Goal: Book appointment/travel/reservation

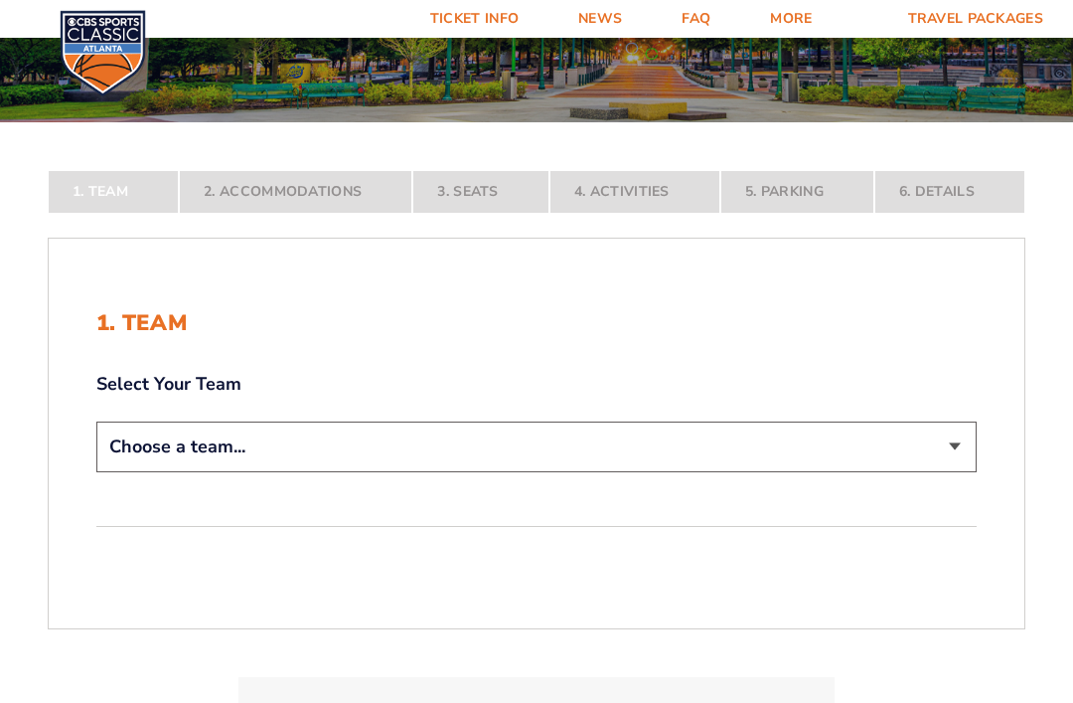
scroll to position [259, 0]
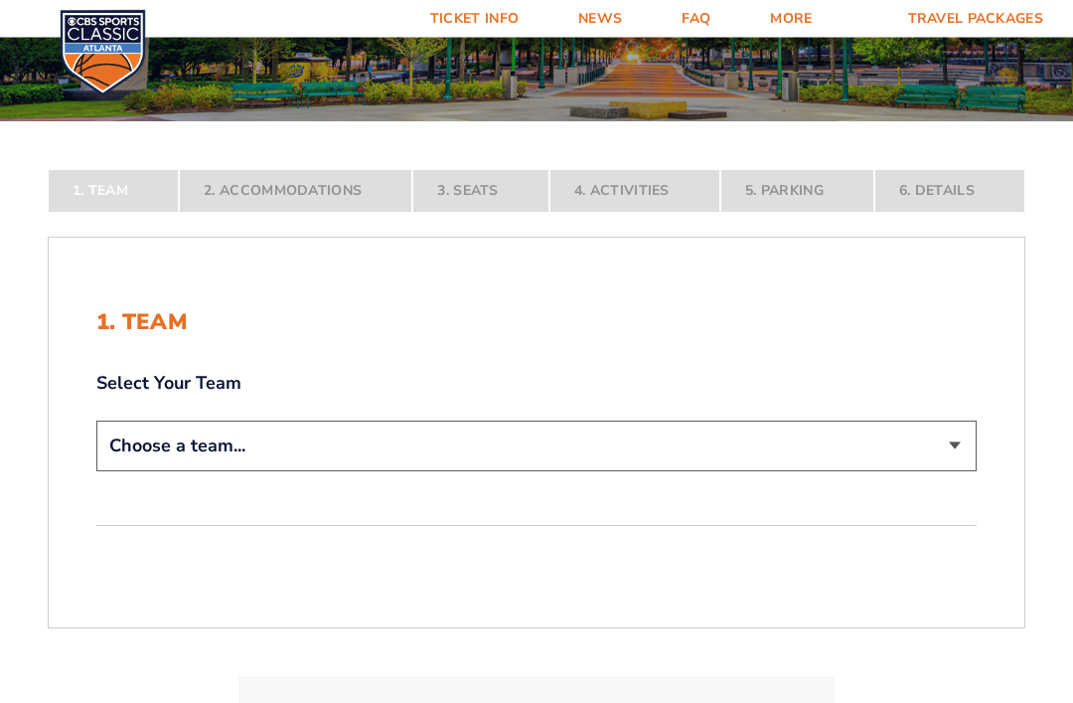
click at [966, 472] on select "Choose a team... [US_STATE] Wildcats [US_STATE] State Buckeyes [US_STATE] Tar H…" at bounding box center [536, 446] width 881 height 51
select select "12956"
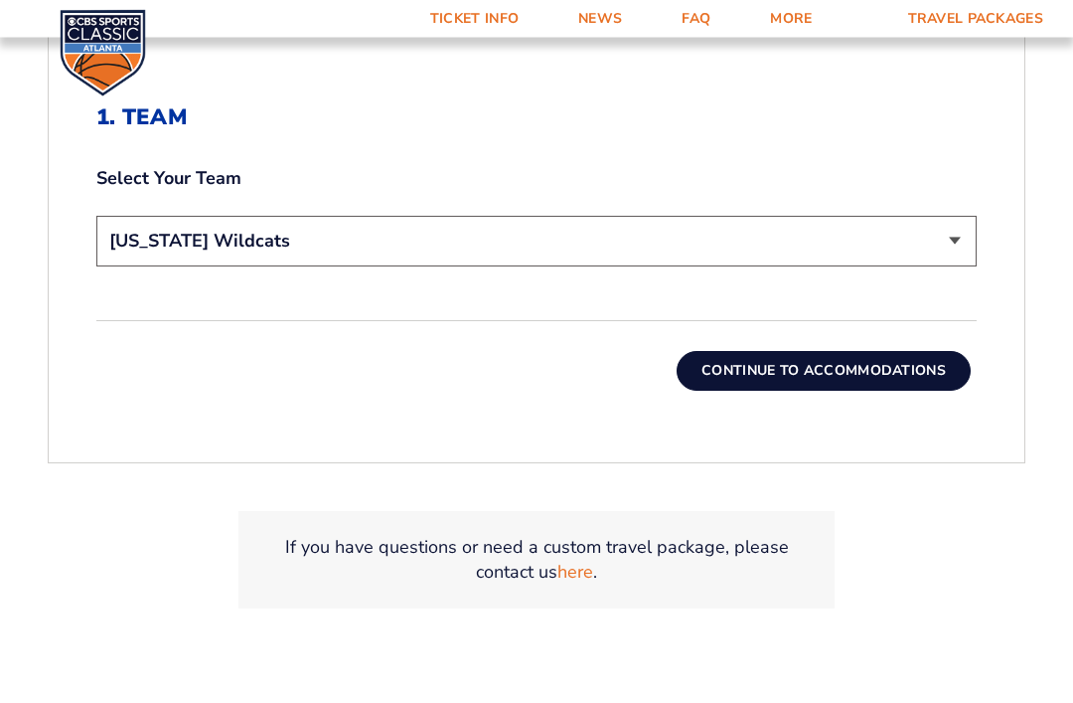
scroll to position [604, 0]
click at [855, 391] on button "Continue To Accommodations" at bounding box center [824, 371] width 294 height 40
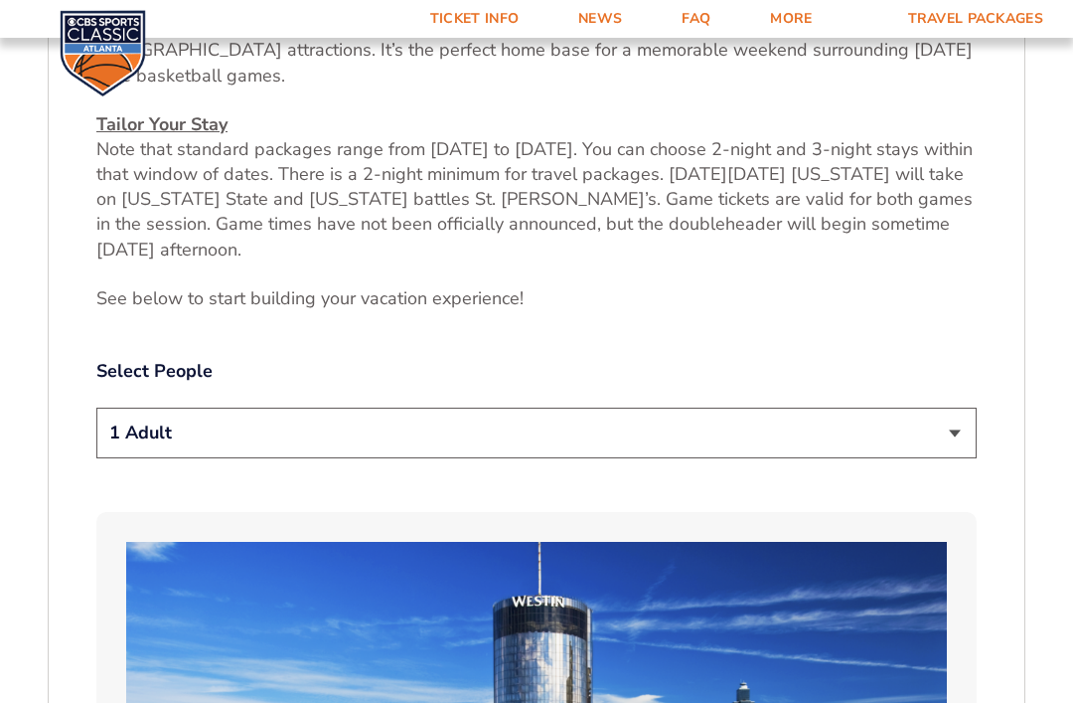
scroll to position [887, 0]
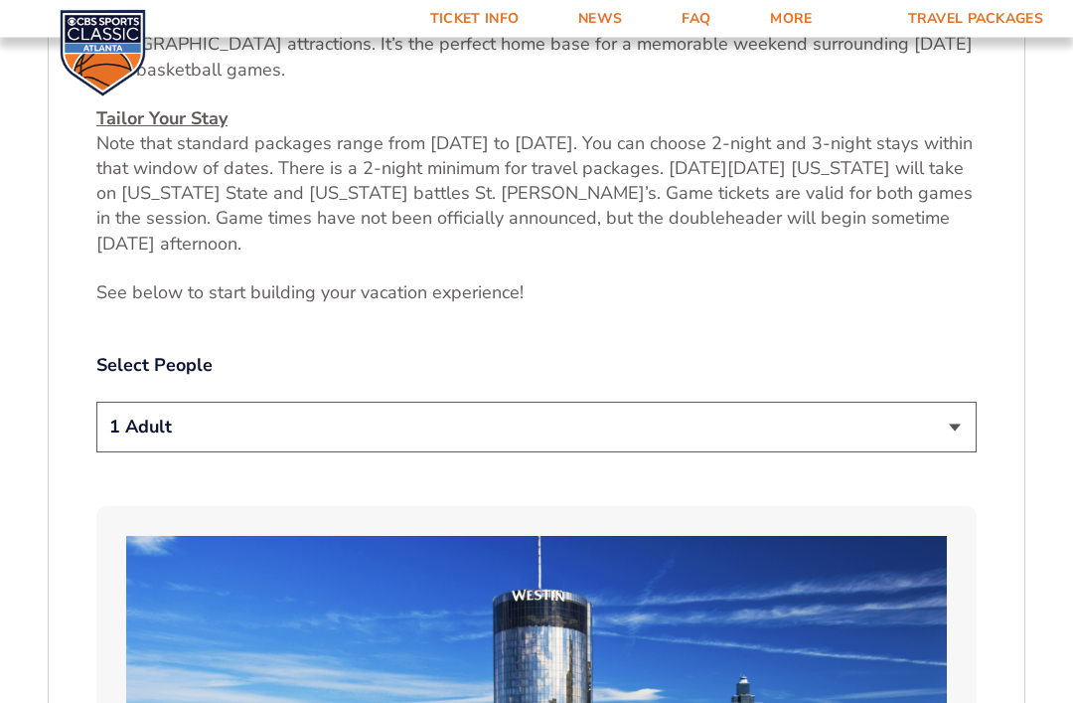
click at [968, 430] on select "1 Adult 2 Adults 3 Adults 4 Adults 2 Adults + 1 Child 2 Adults + 2 Children 2 A…" at bounding box center [536, 428] width 881 height 51
select select "2 Adults"
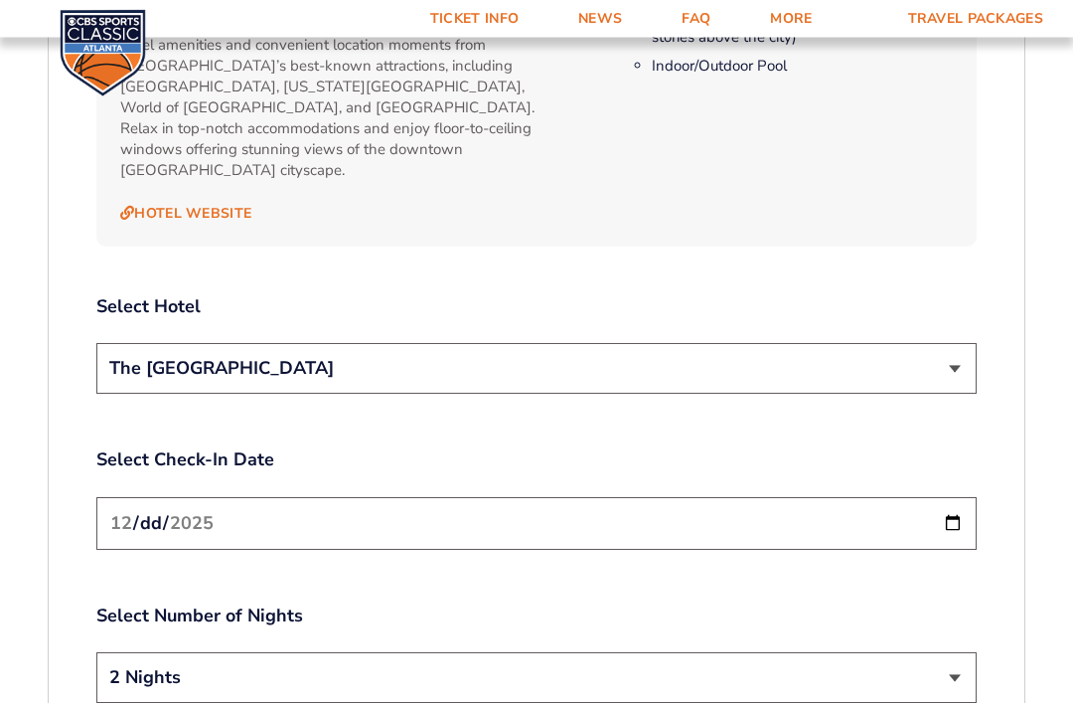
scroll to position [2196, 0]
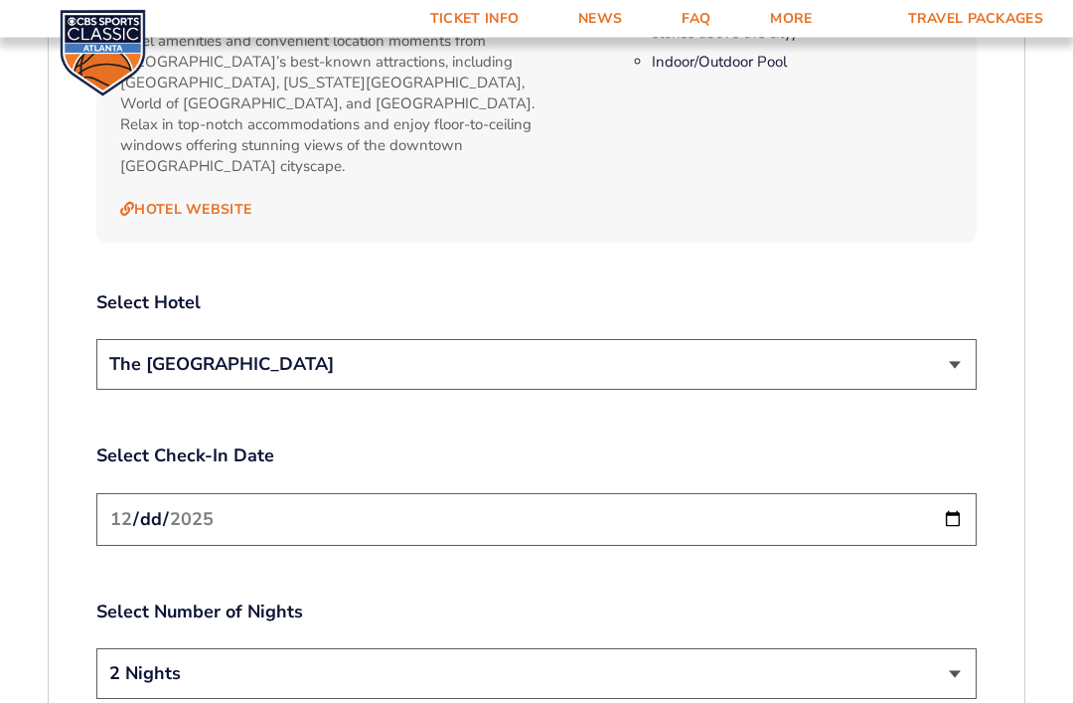
click at [962, 351] on select "The [GEOGRAPHIC_DATA]" at bounding box center [536, 365] width 881 height 51
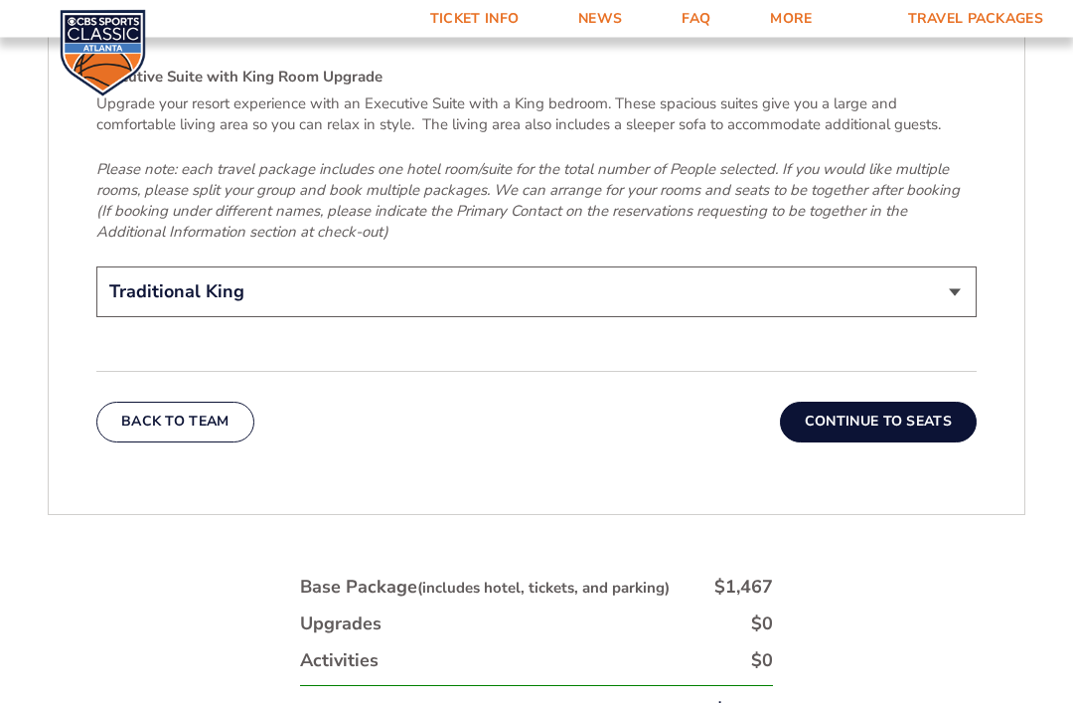
scroll to position [3229, 0]
click at [926, 402] on button "Continue To Seats" at bounding box center [878, 422] width 197 height 40
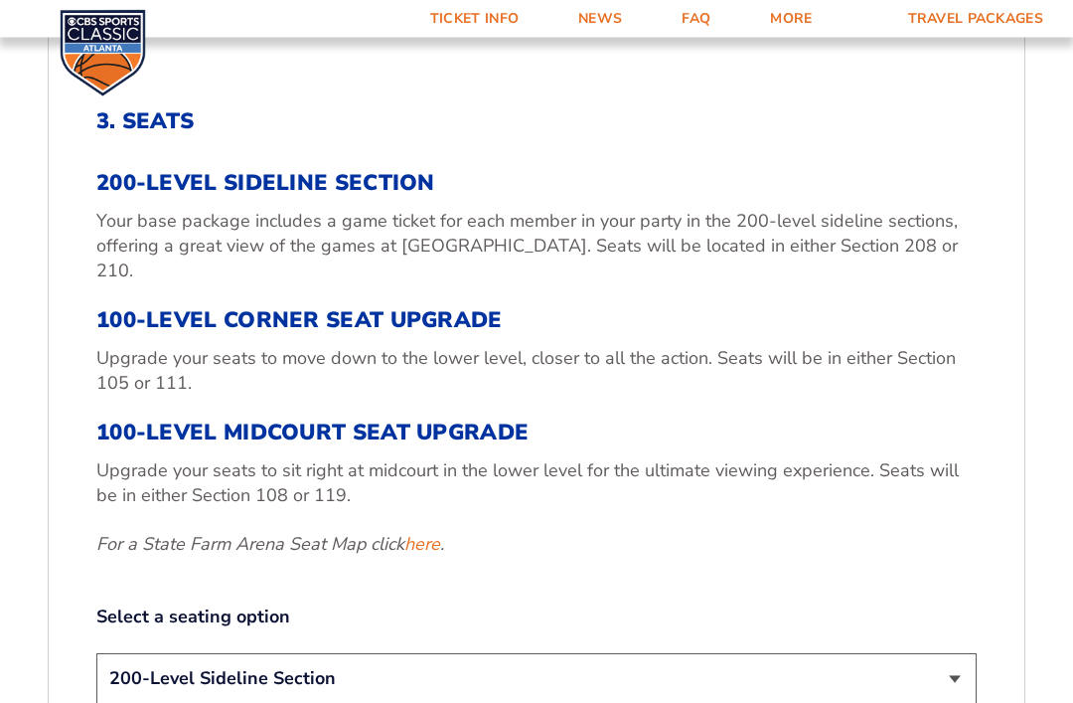
scroll to position [597, 0]
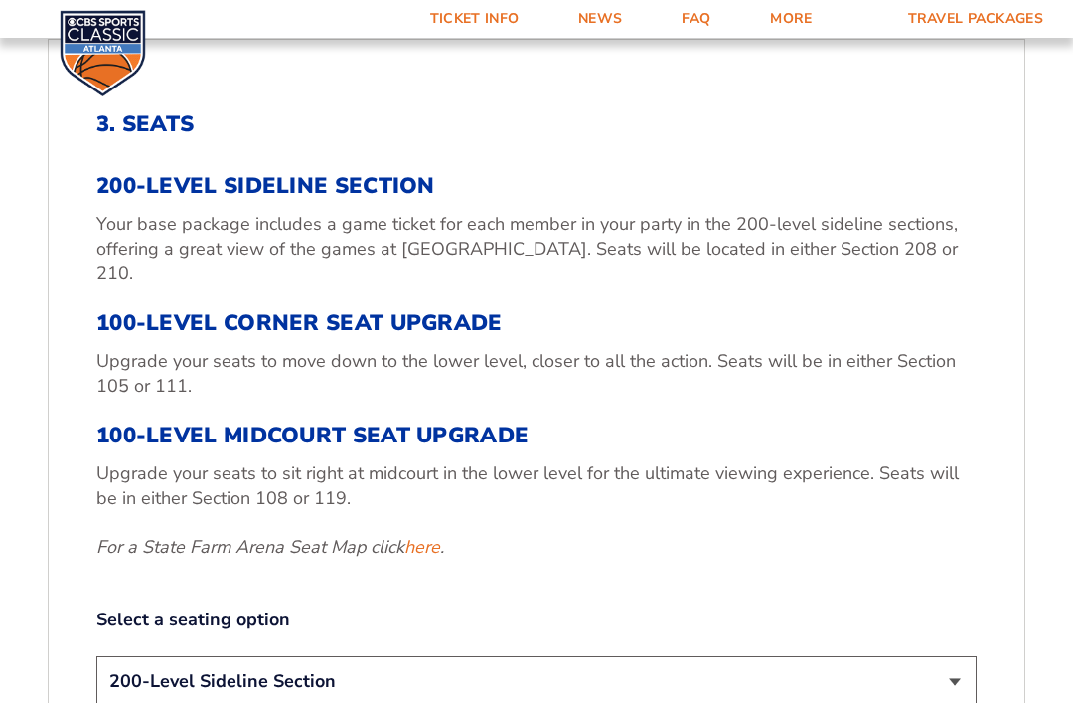
click at [438, 555] on link "here" at bounding box center [423, 547] width 36 height 25
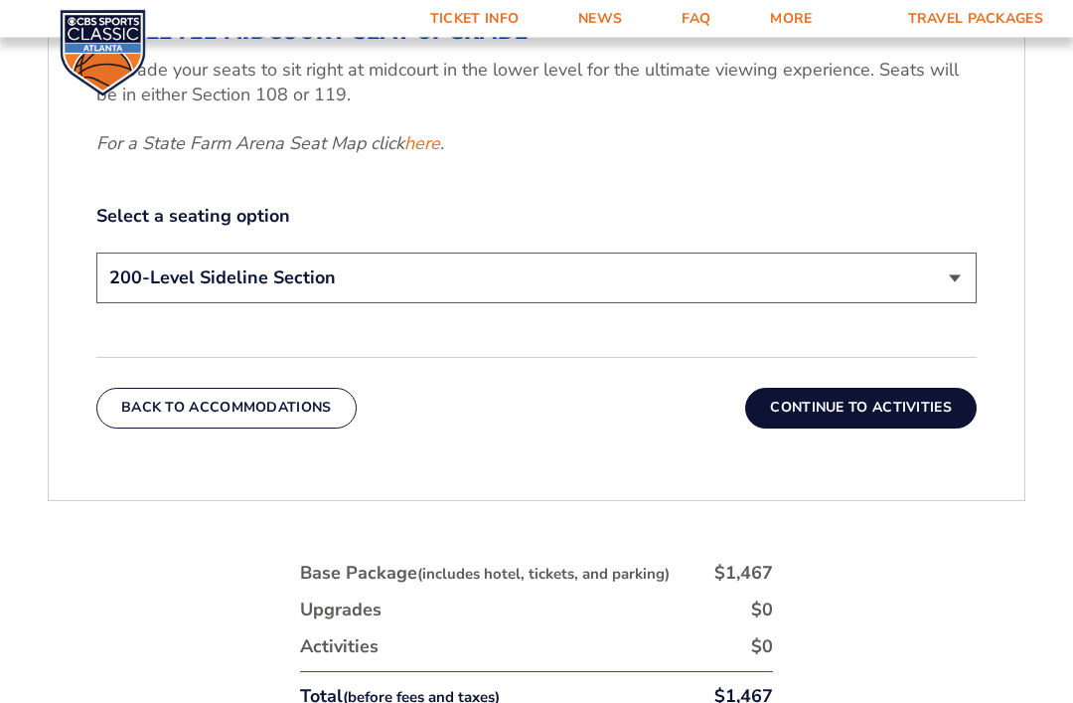
scroll to position [1074, 0]
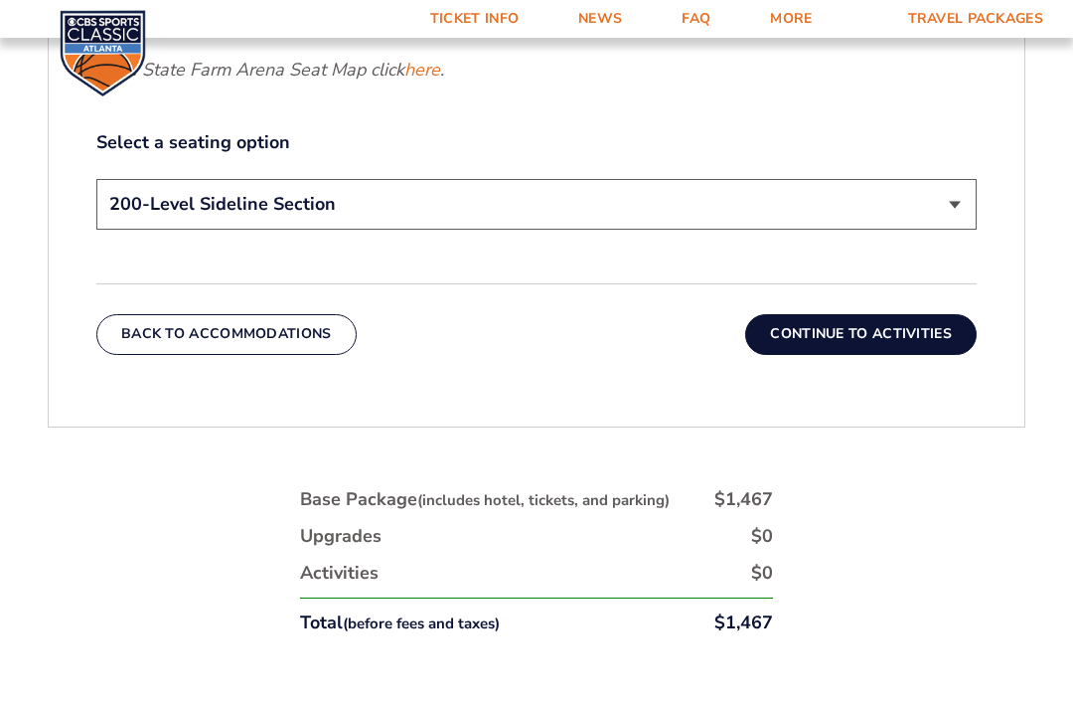
click at [866, 345] on button "Continue To Activities" at bounding box center [861, 334] width 232 height 40
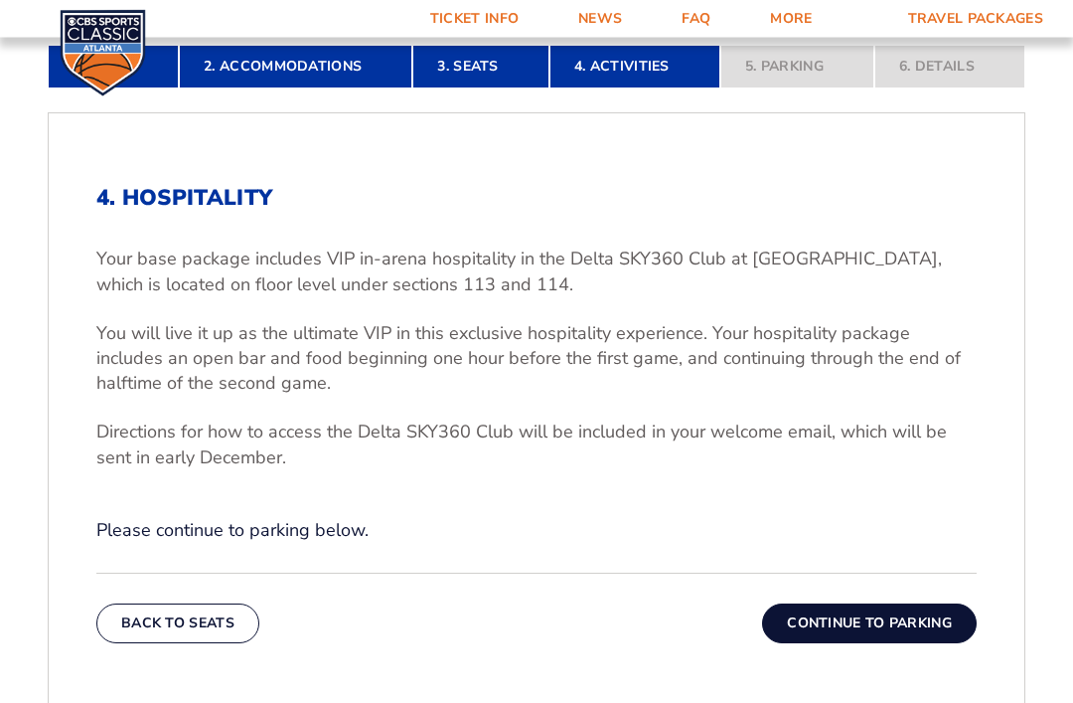
scroll to position [535, 0]
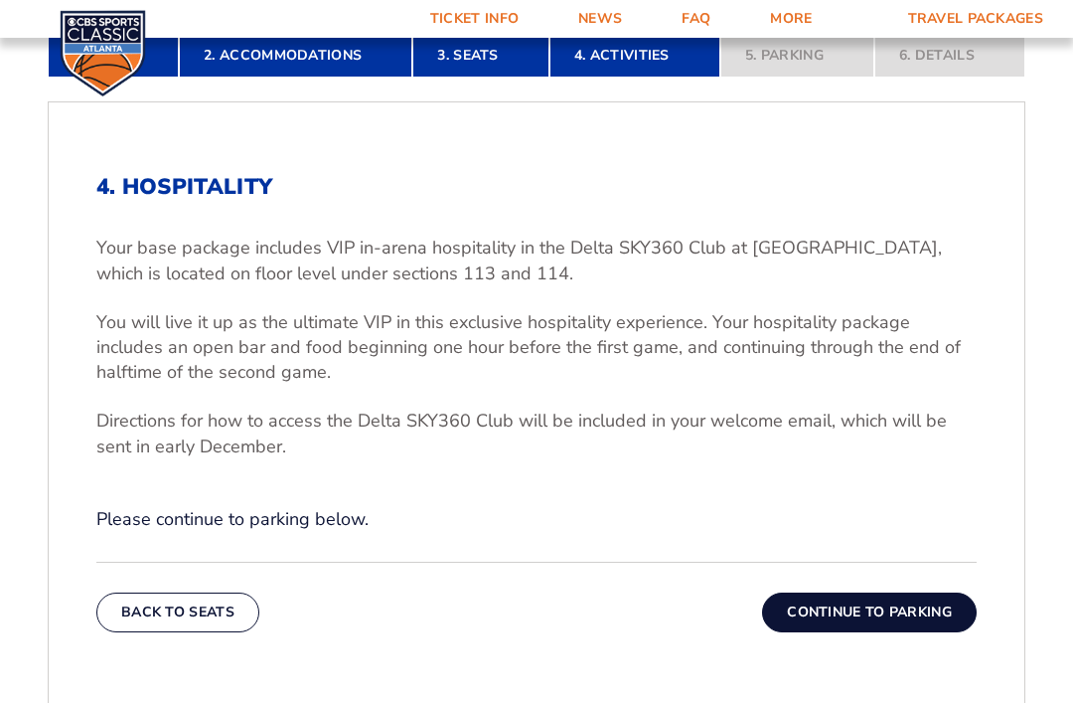
click at [866, 632] on button "Continue To Parking" at bounding box center [869, 612] width 215 height 40
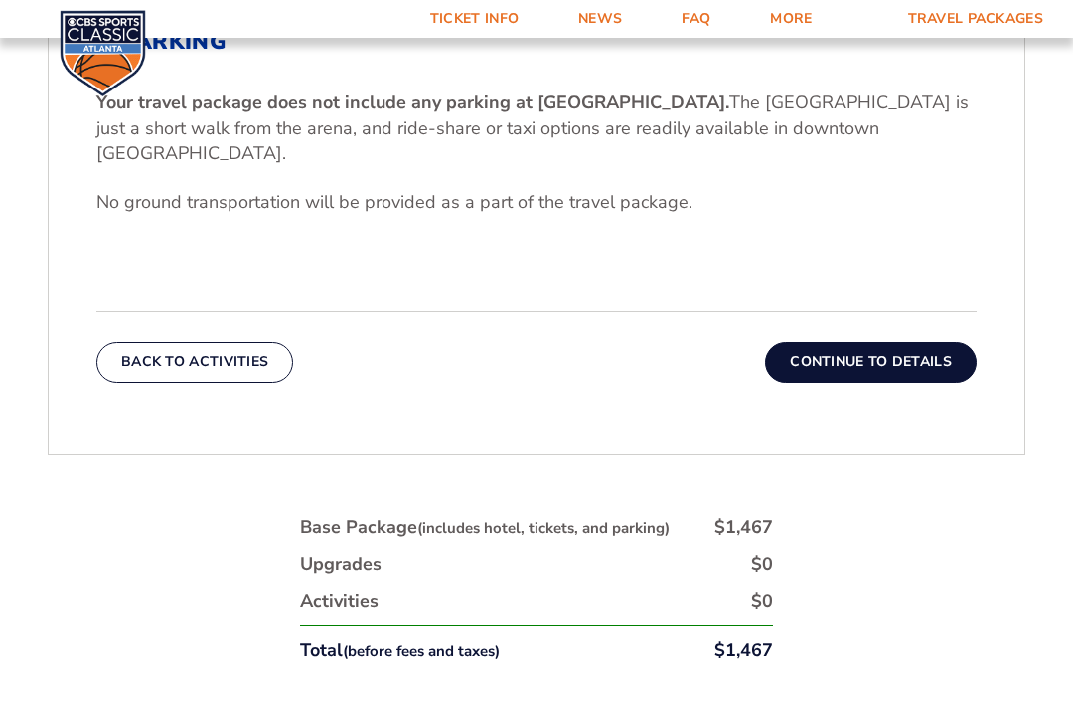
scroll to position [679, 0]
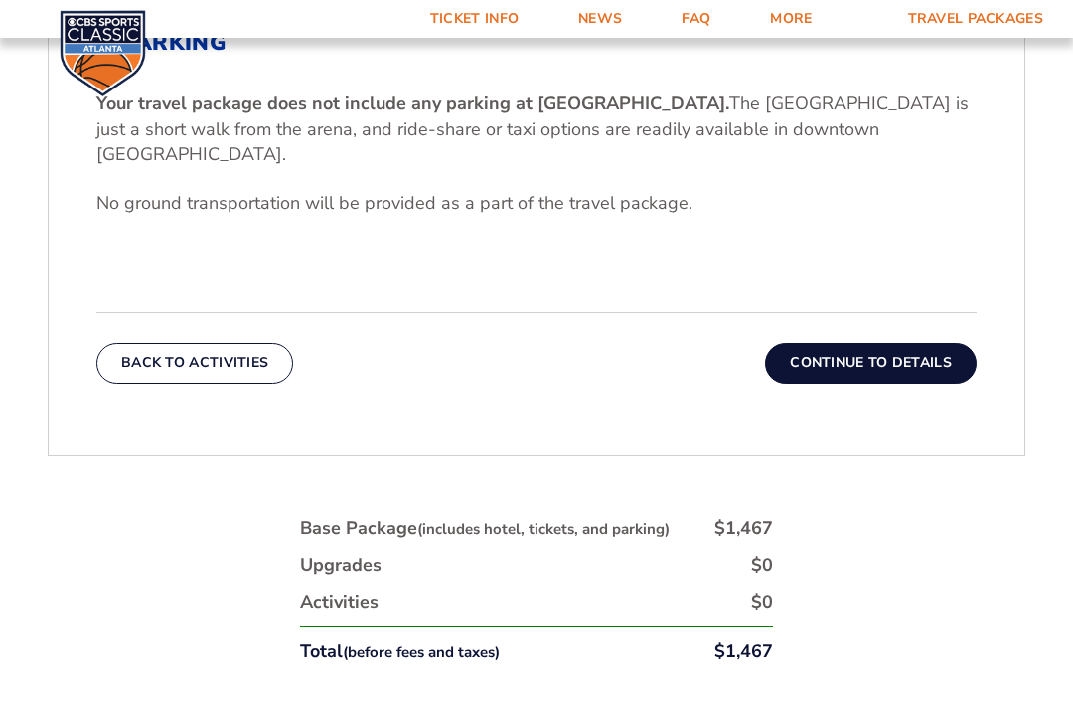
click at [875, 368] on button "Continue To Details" at bounding box center [871, 363] width 212 height 40
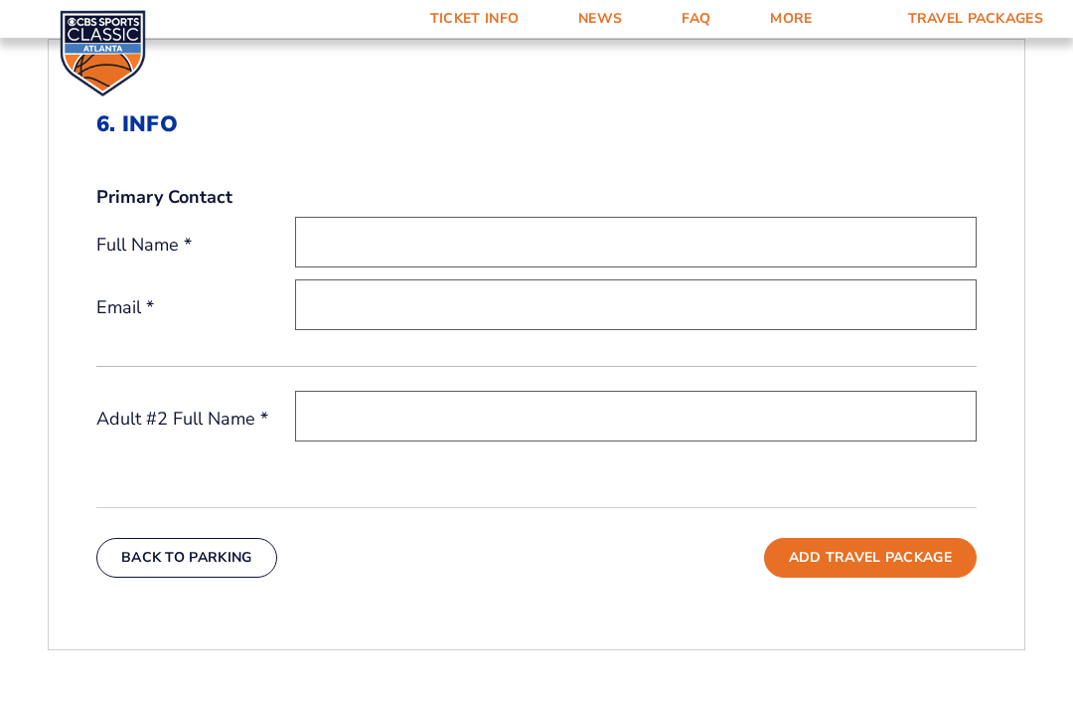
scroll to position [599, 0]
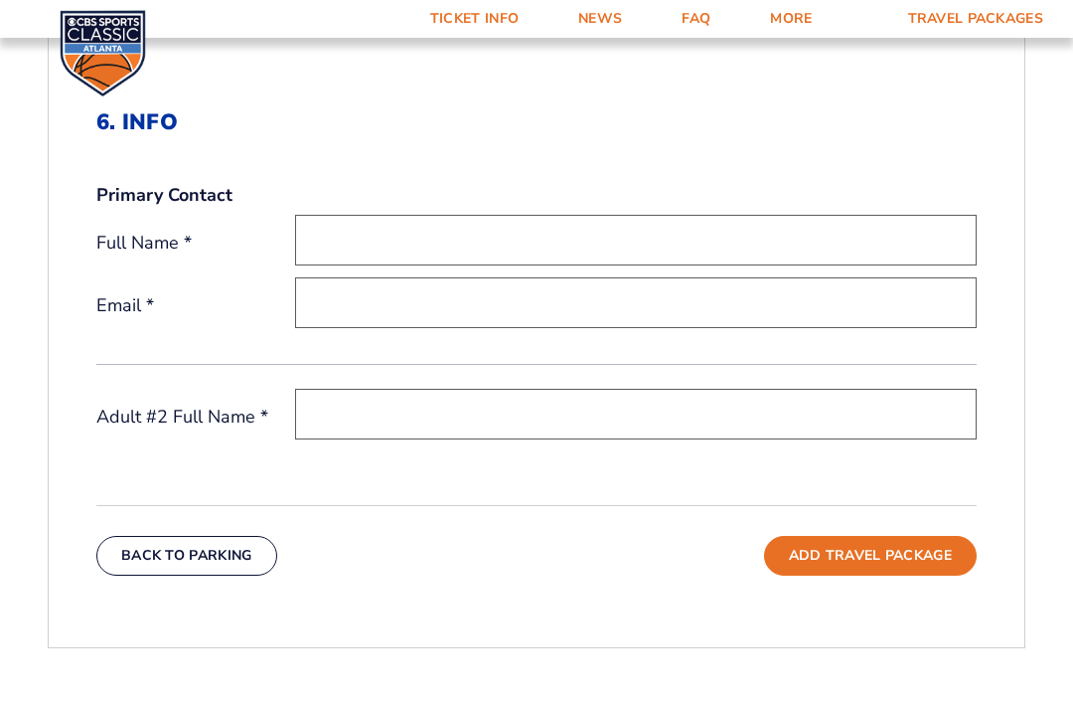
click at [200, 575] on button "Back To Parking" at bounding box center [186, 556] width 181 height 40
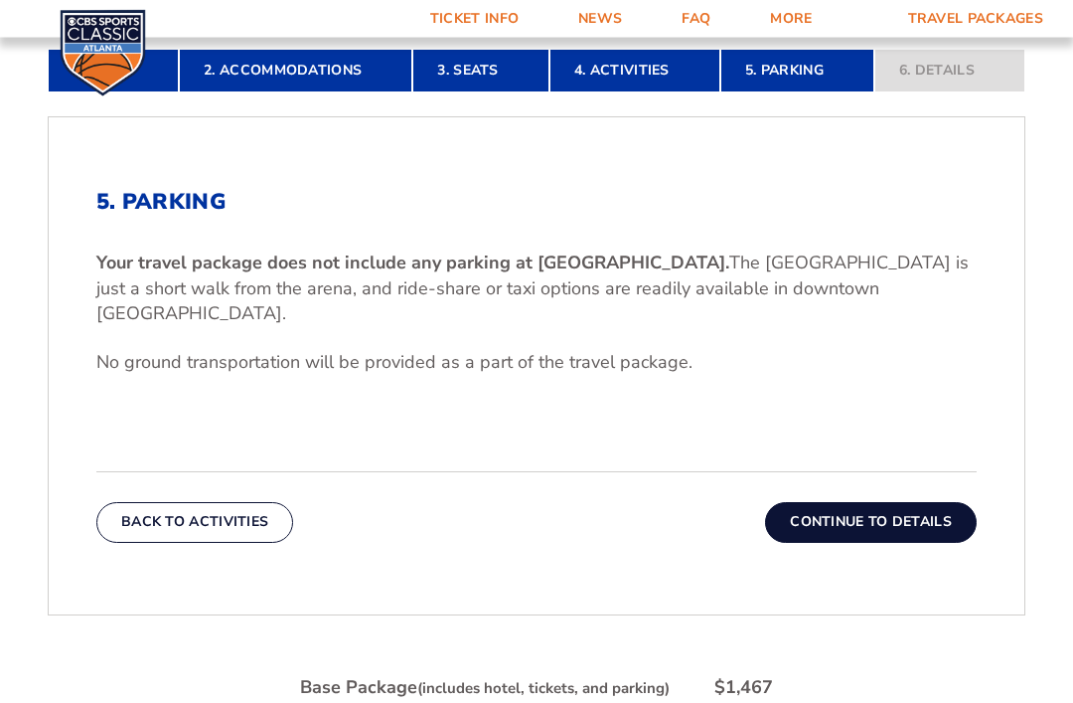
scroll to position [532, 0]
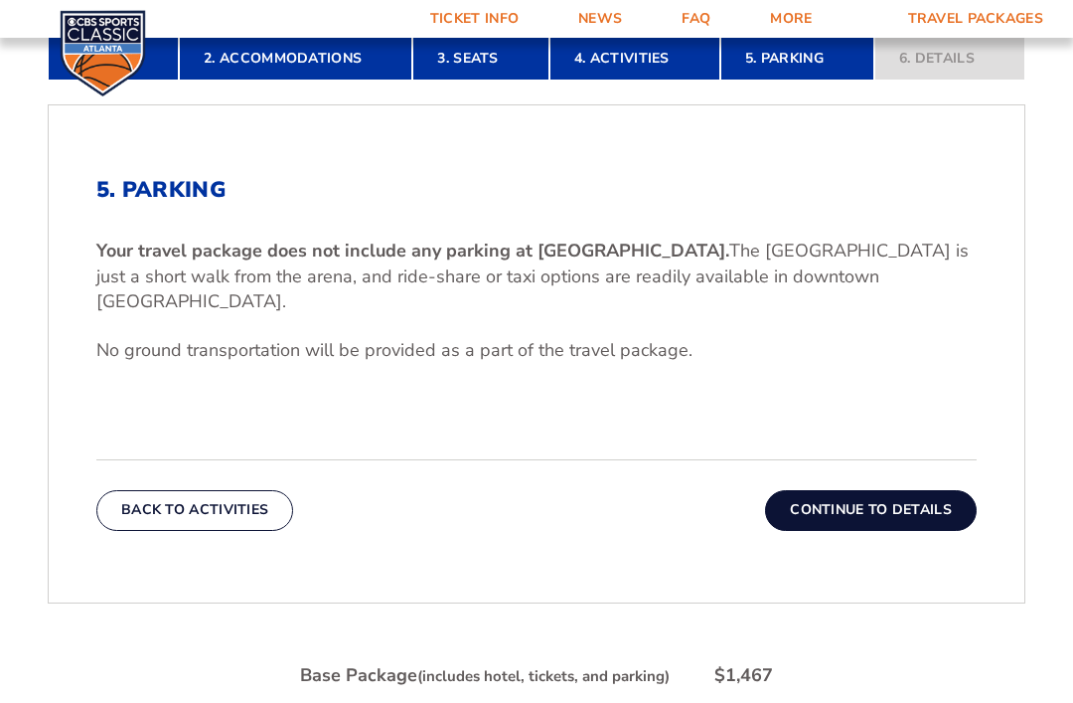
click at [188, 513] on button "Back To Activities" at bounding box center [194, 510] width 197 height 40
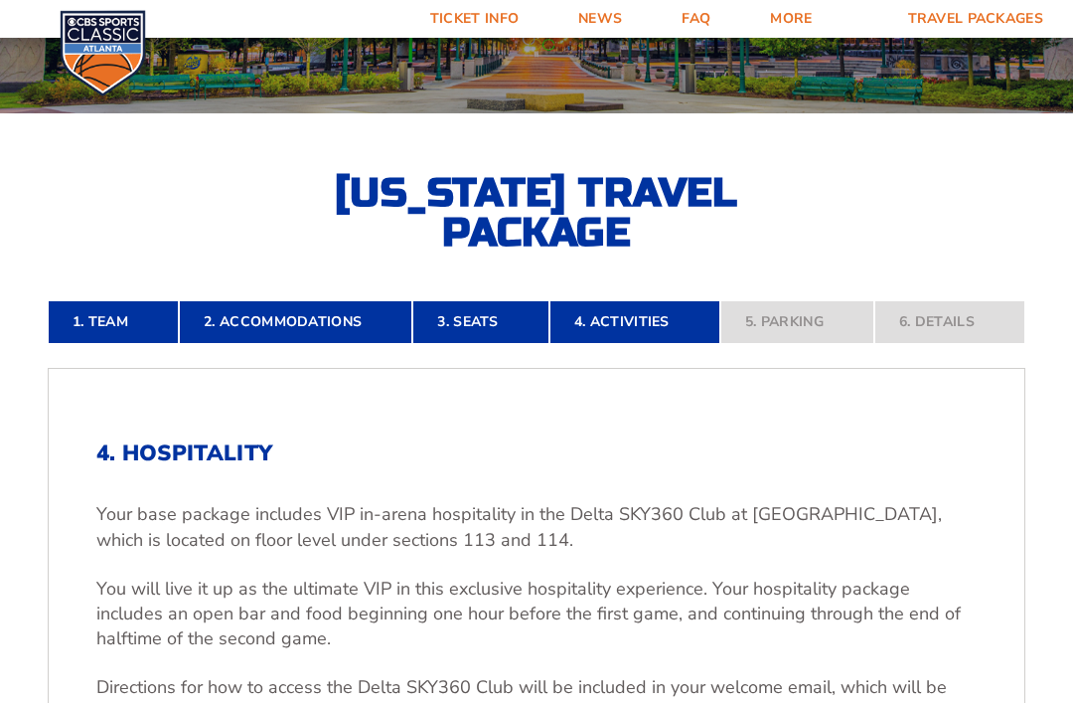
scroll to position [266, 0]
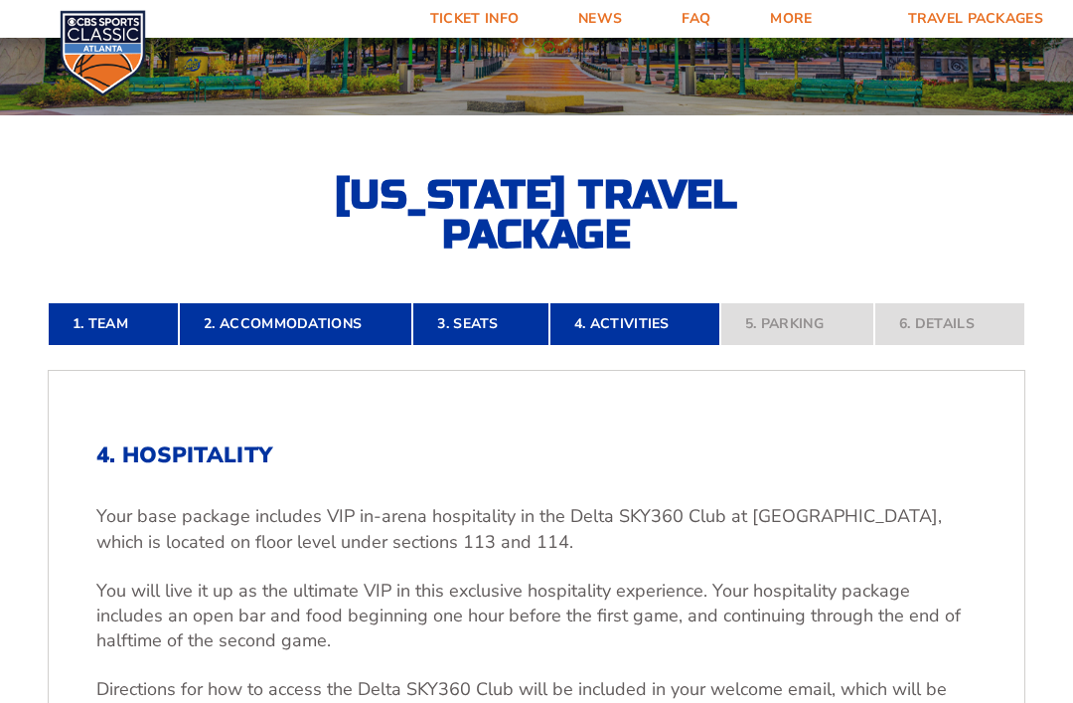
click at [477, 346] on link "3. Seats" at bounding box center [480, 324] width 136 height 44
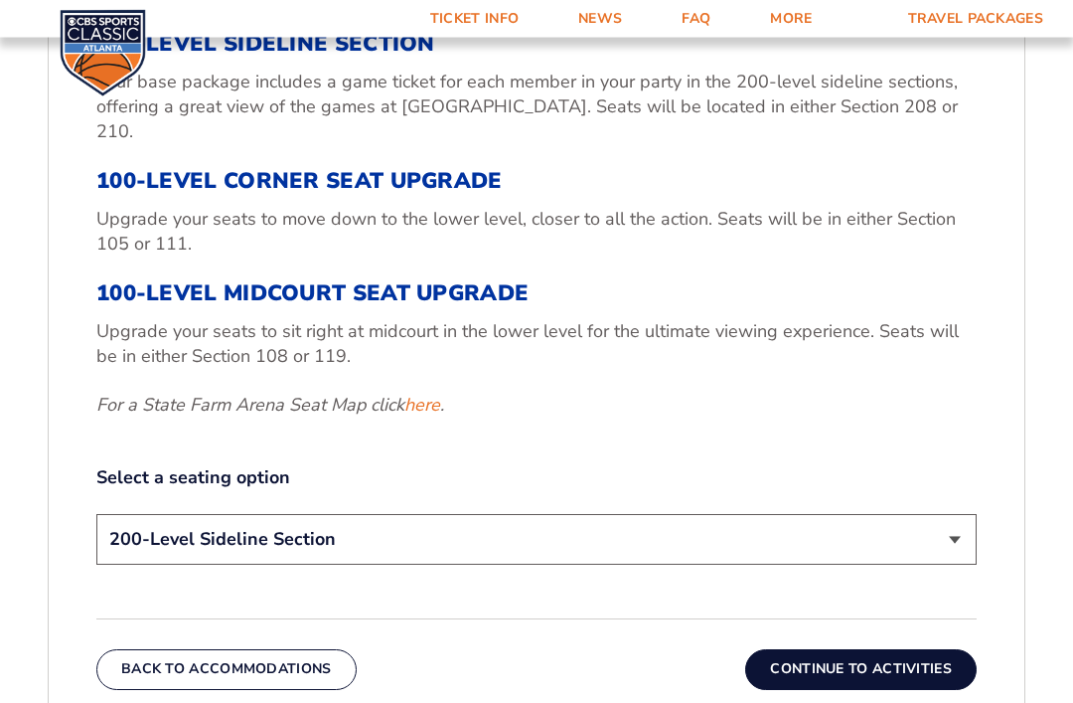
scroll to position [739, 0]
click at [962, 545] on select "200-Level Sideline Section 100-Level Corner Seat Upgrade (+$120 per person) 100…" at bounding box center [536, 539] width 881 height 51
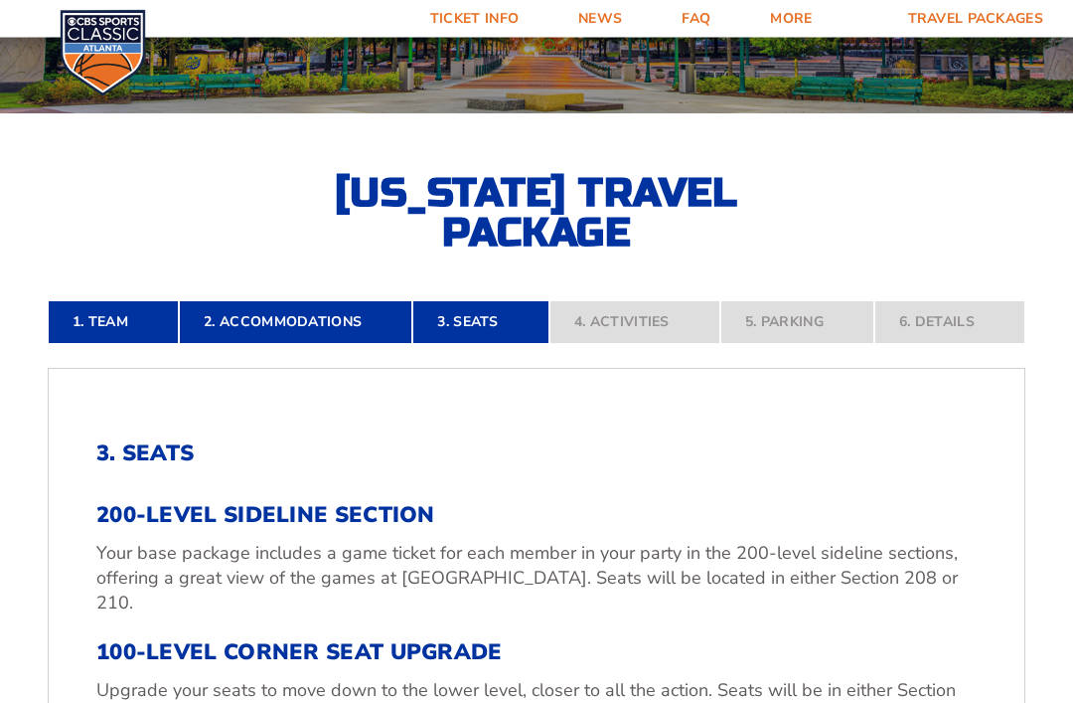
scroll to position [266, 0]
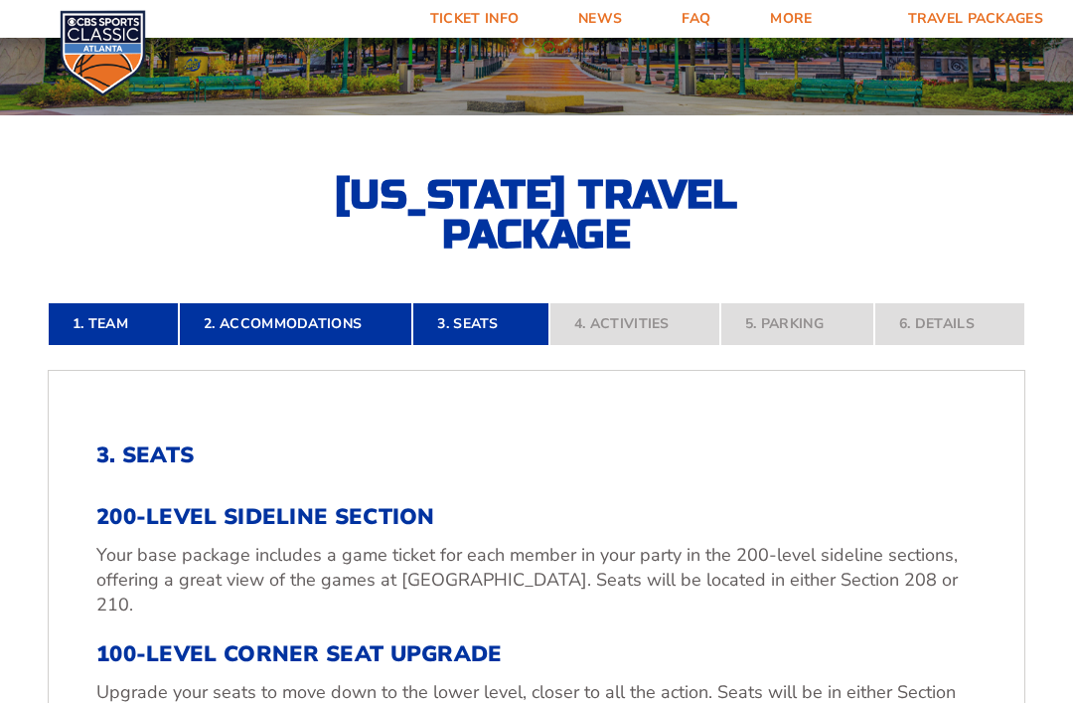
click at [118, 346] on link "1. Team" at bounding box center [113, 324] width 131 height 44
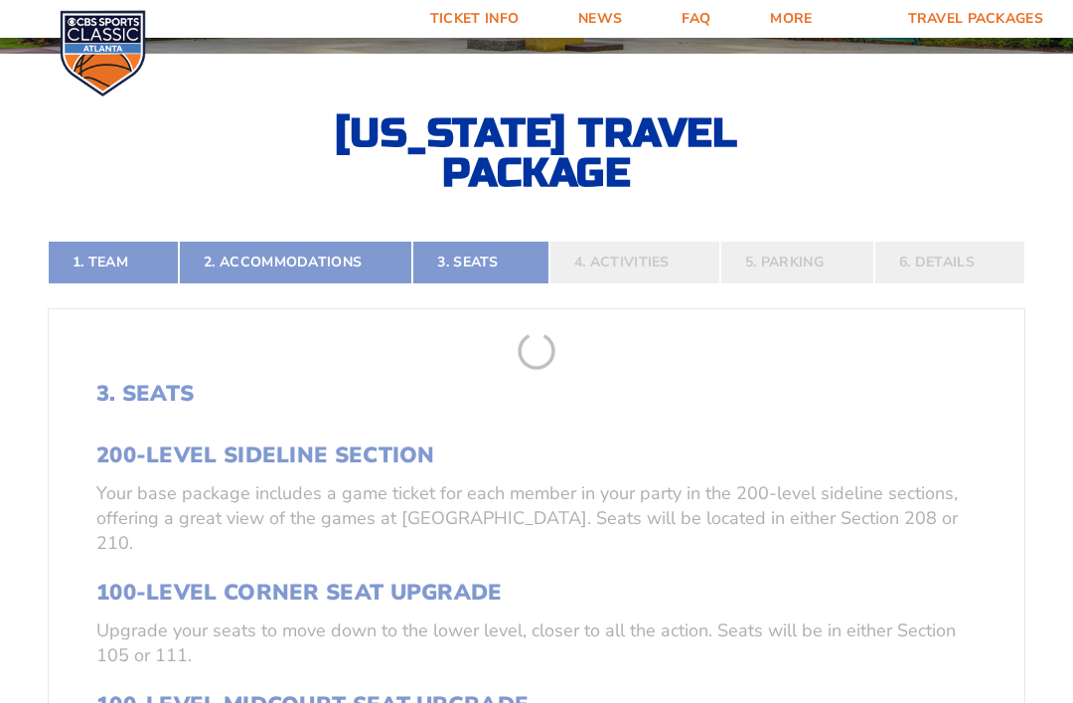
scroll to position [362, 0]
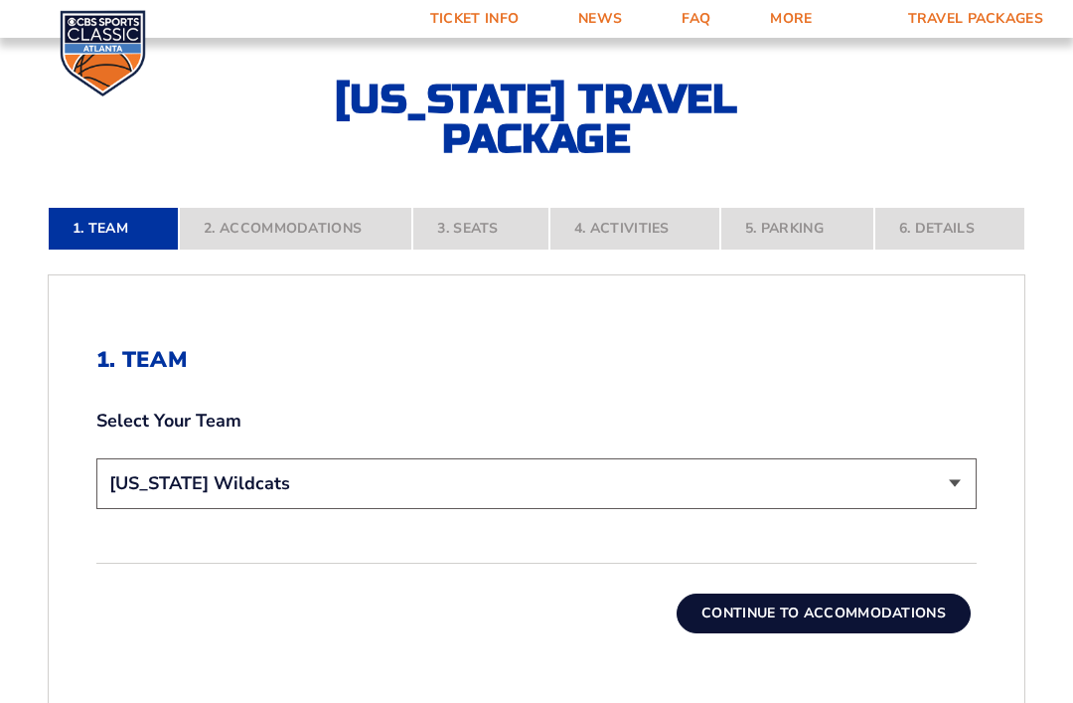
click at [960, 509] on select "Choose a team... [US_STATE] Wildcats [US_STATE] State Buckeyes [US_STATE] Tar H…" at bounding box center [536, 483] width 881 height 51
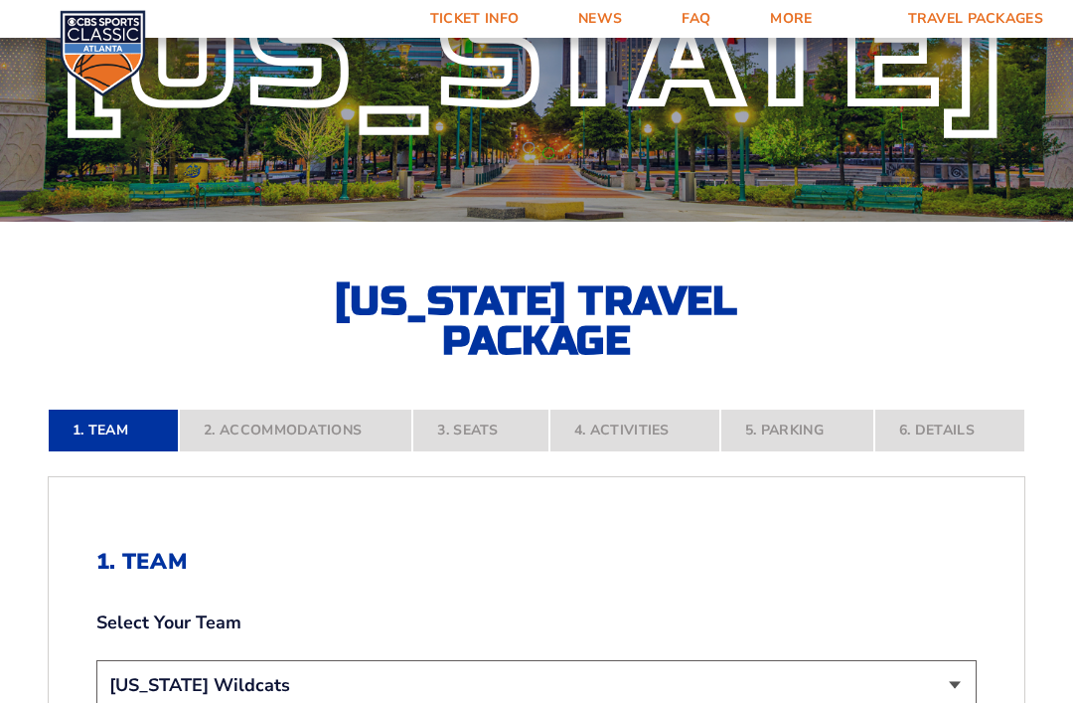
scroll to position [0, 0]
